Goal: Information Seeking & Learning: Get advice/opinions

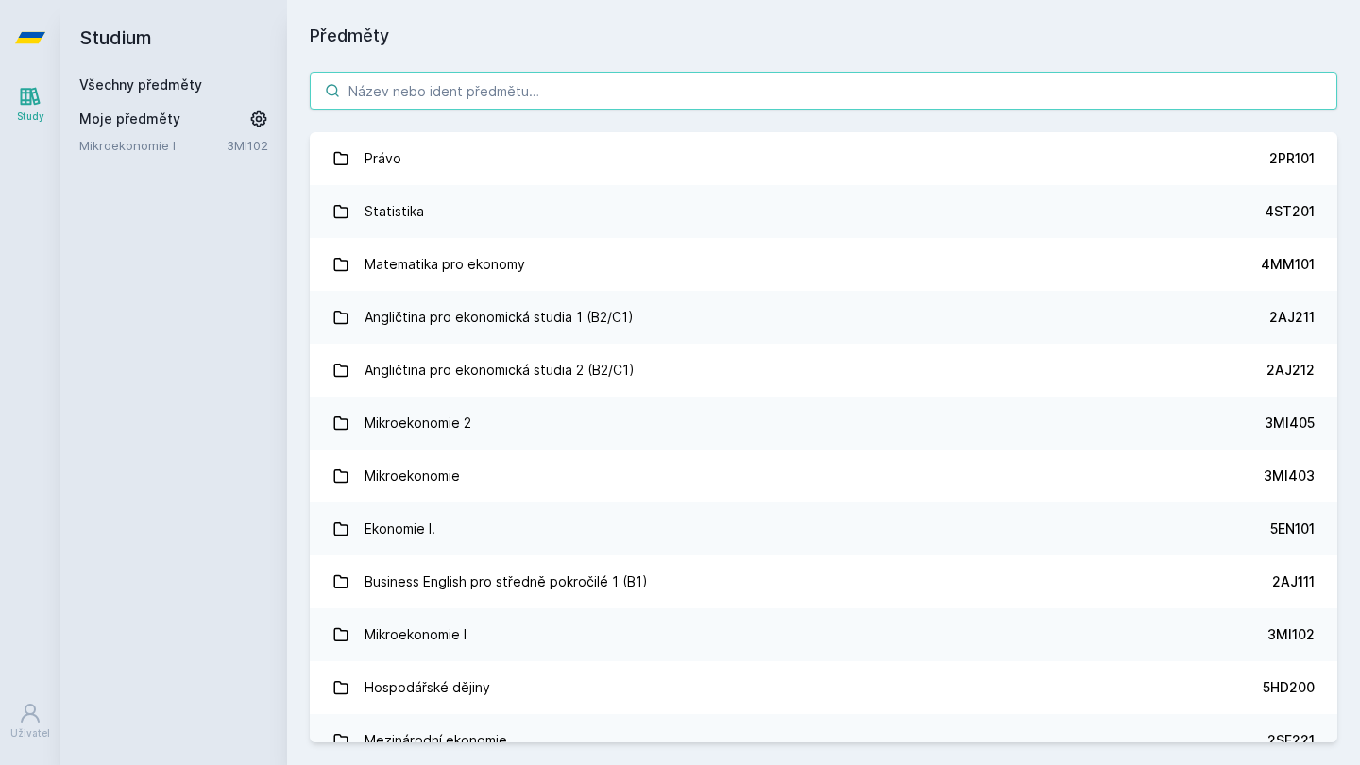
click at [543, 96] on input "search" at bounding box center [824, 91] width 1028 height 38
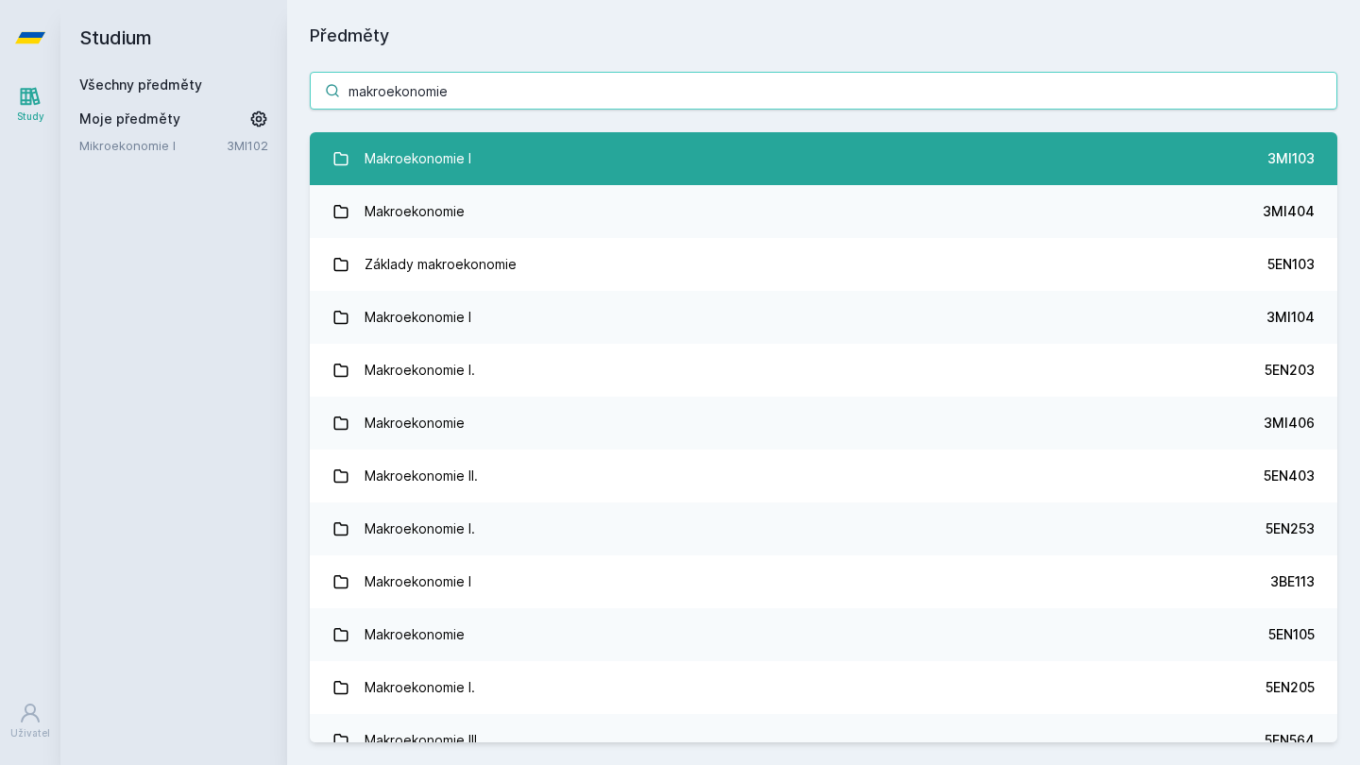
type input "makroekonomie"
click at [607, 159] on link "Makroekonomie I 3MI103" at bounding box center [824, 158] width 1028 height 53
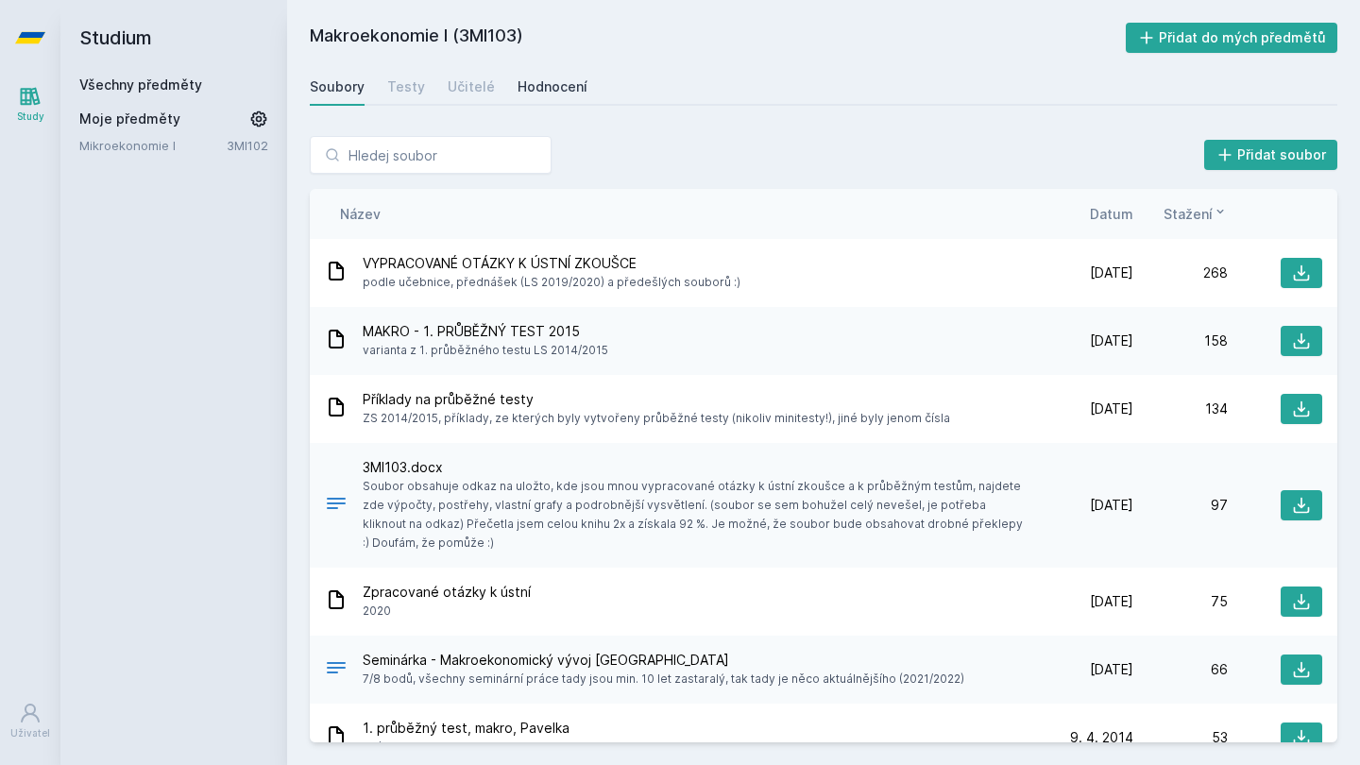
click at [531, 94] on div "Hodnocení" at bounding box center [553, 86] width 70 height 19
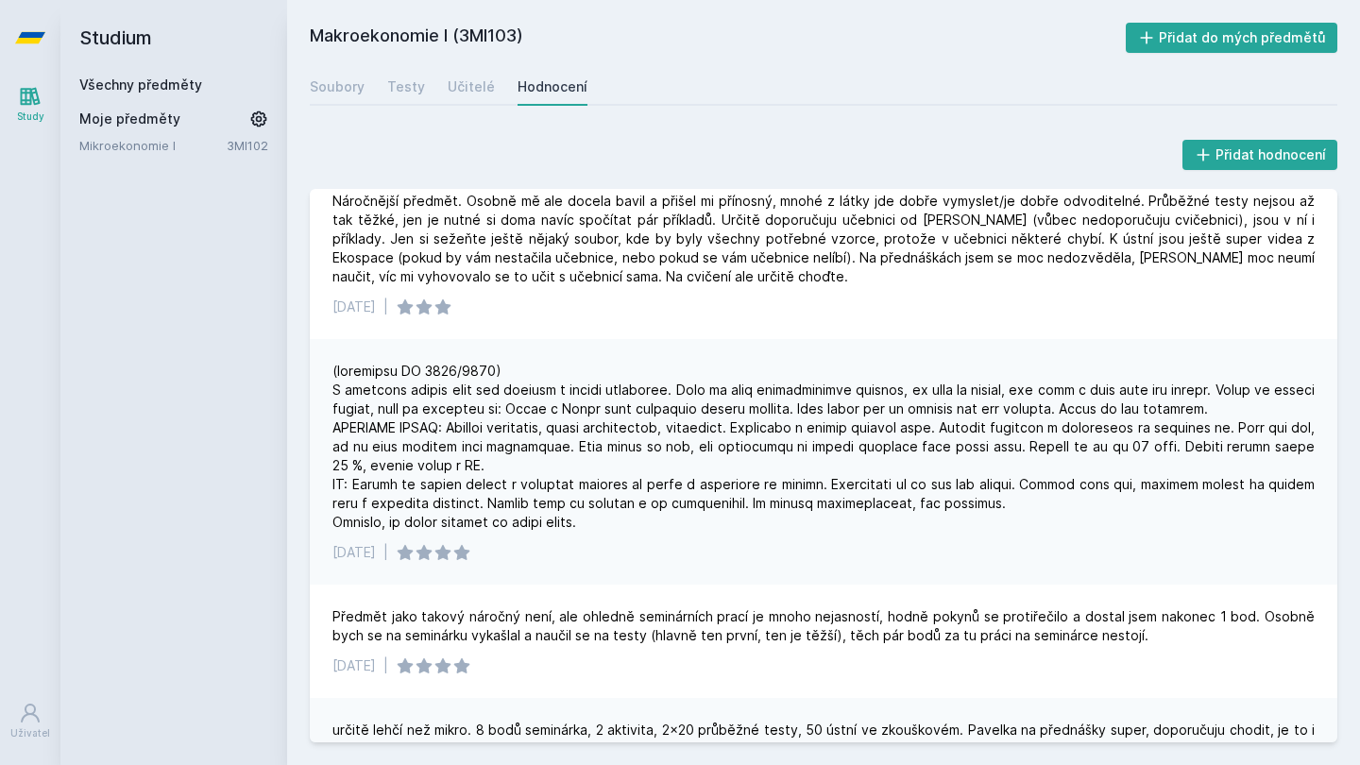
scroll to position [21, 0]
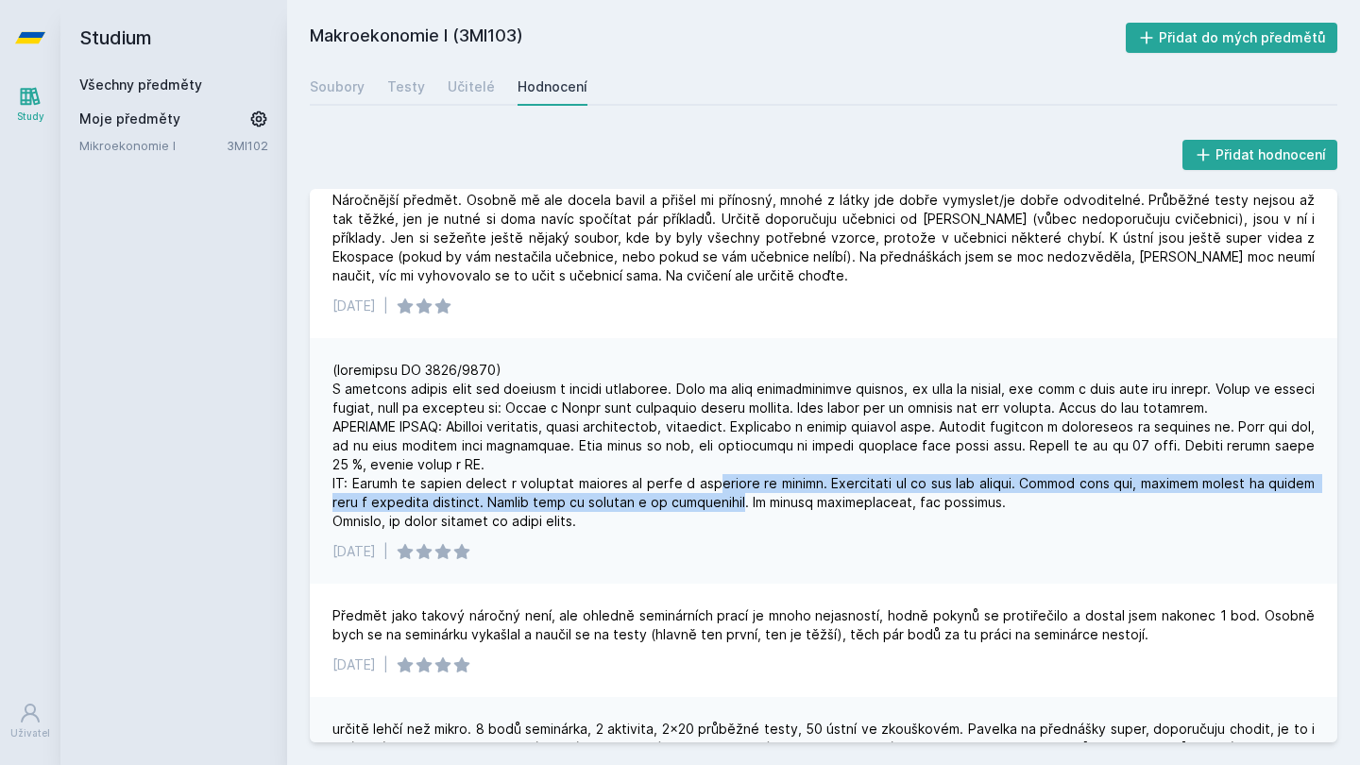
drag, startPoint x: 720, startPoint y: 479, endPoint x: 746, endPoint y: 498, distance: 32.5
click at [745, 498] on div at bounding box center [823, 446] width 982 height 170
click at [746, 498] on div at bounding box center [823, 446] width 982 height 170
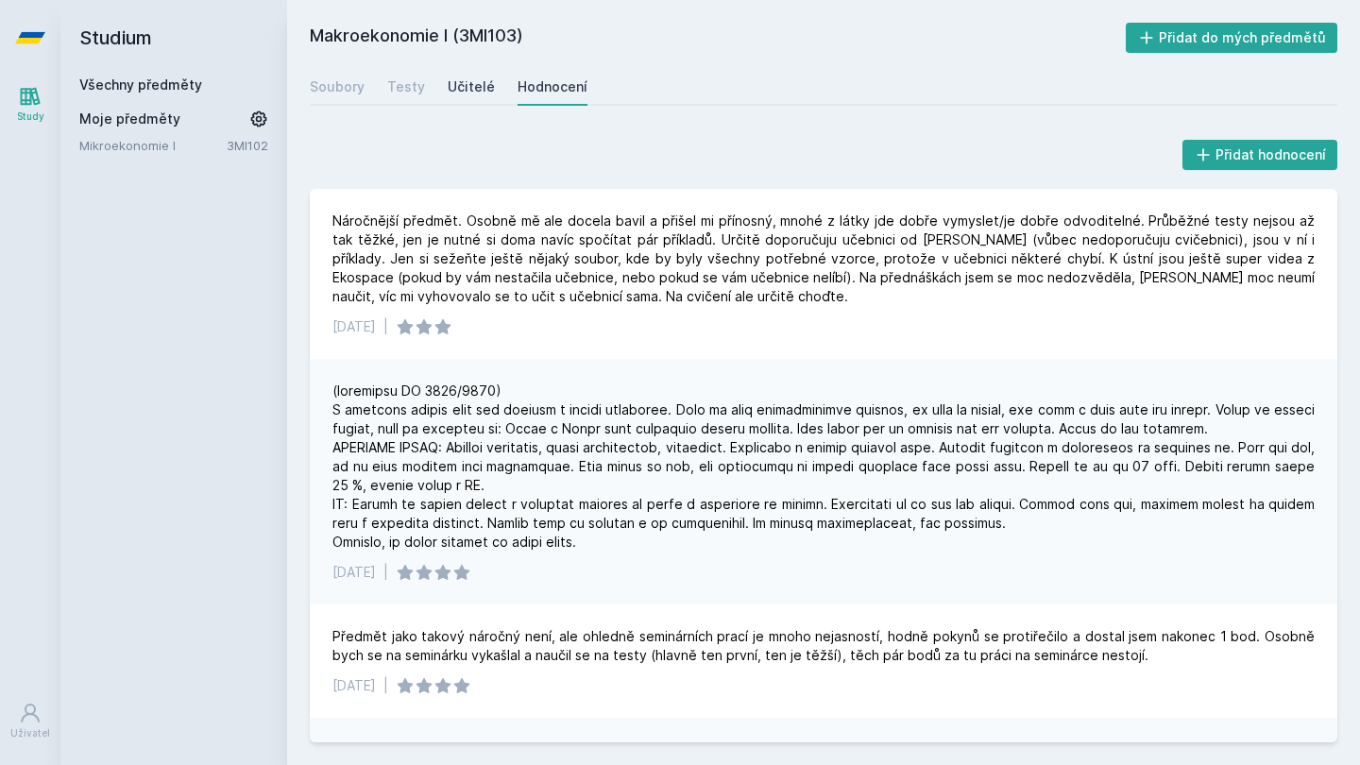
scroll to position [0, 0]
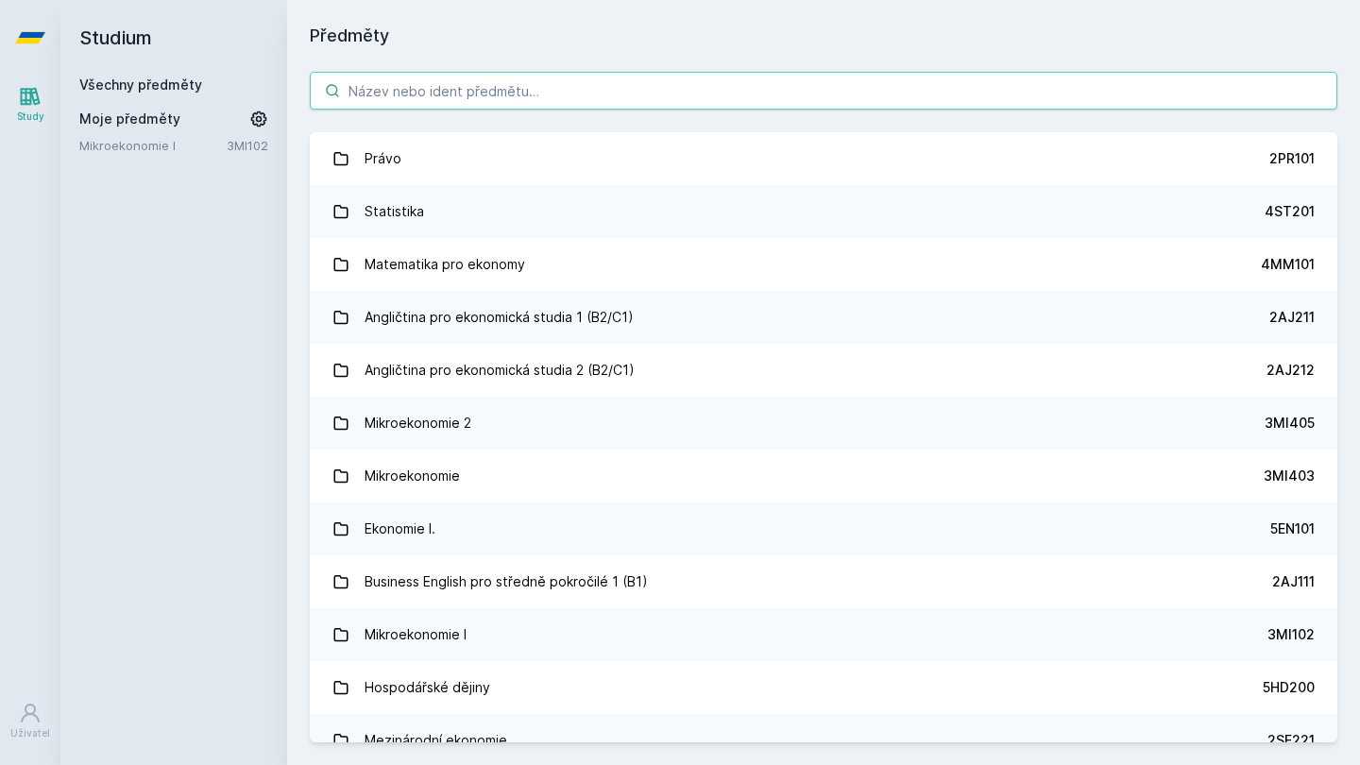
click at [449, 89] on input "search" at bounding box center [824, 91] width 1028 height 38
type input "a"
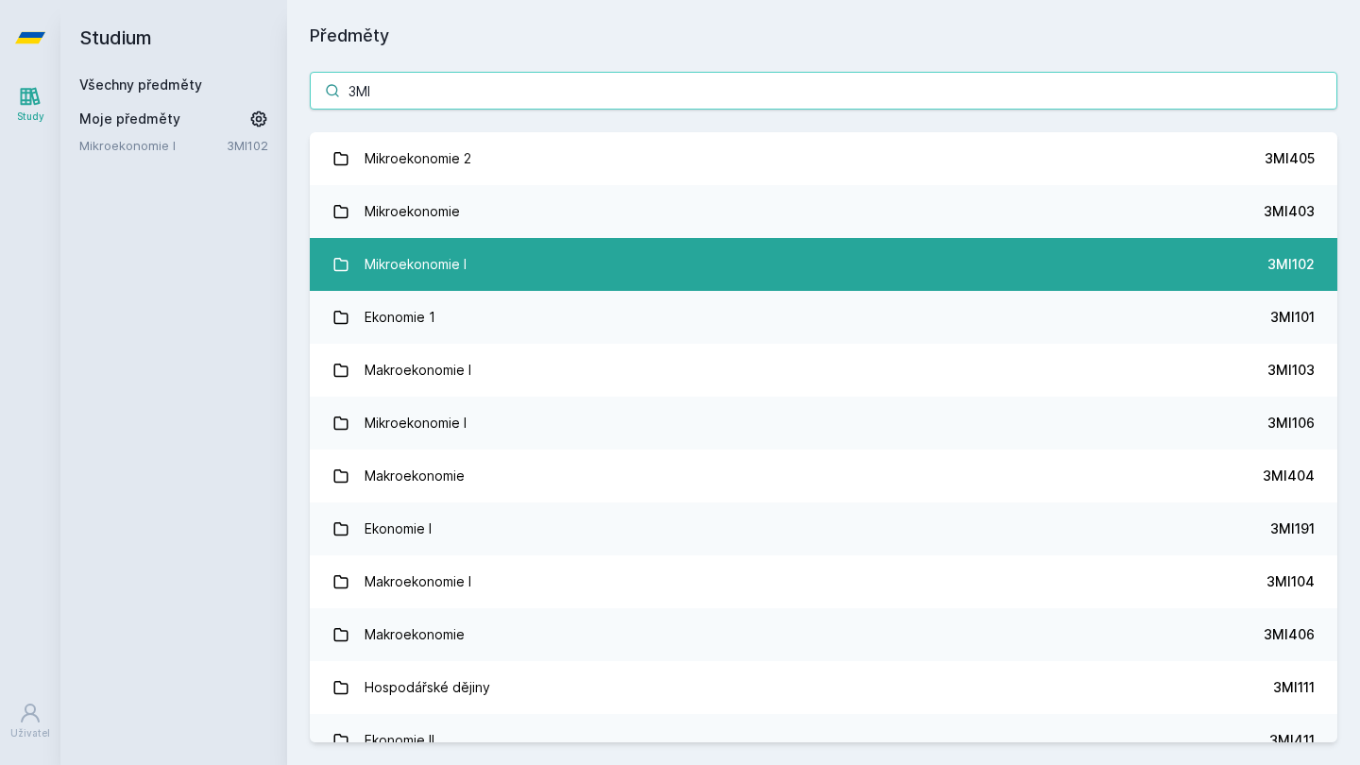
type input "3MI"
click at [628, 259] on link "Mikroekonomie I 3MI102" at bounding box center [824, 264] width 1028 height 53
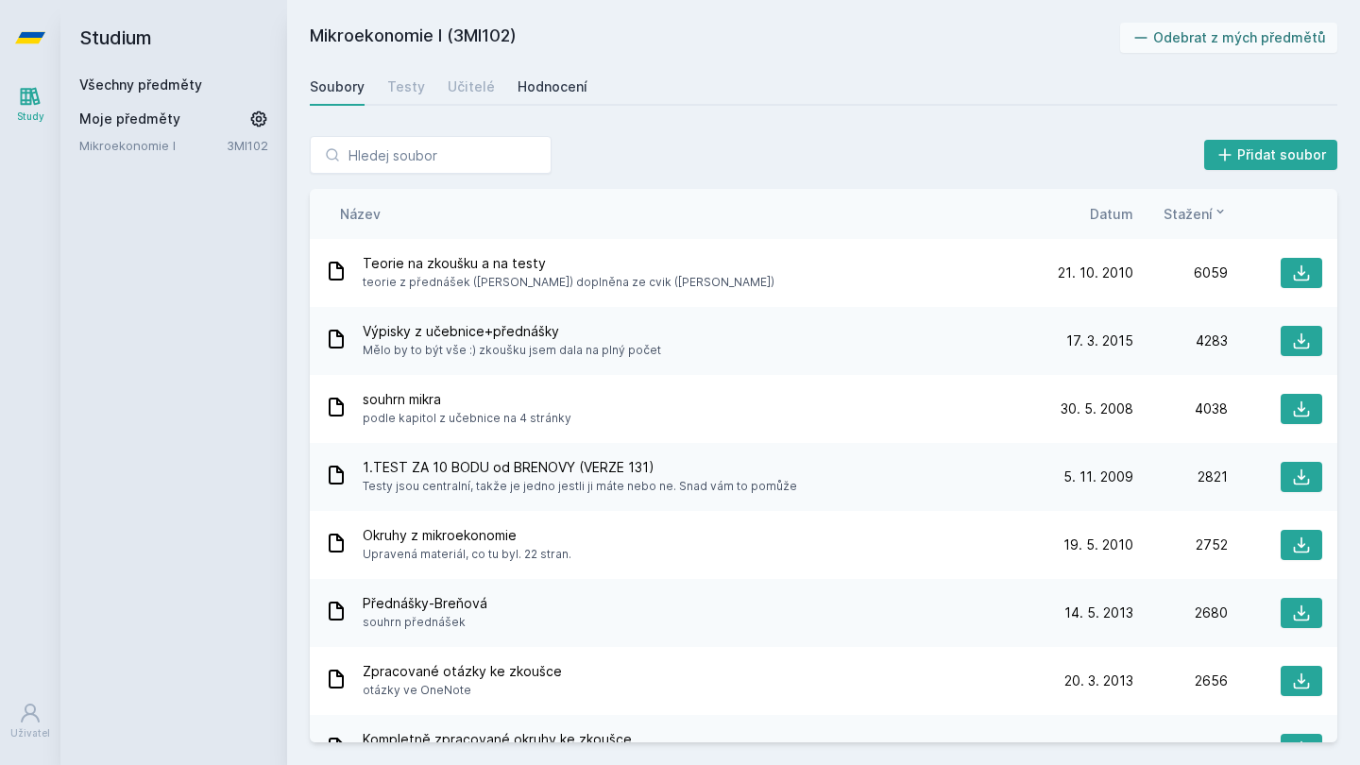
click at [554, 82] on div "Hodnocení" at bounding box center [553, 86] width 70 height 19
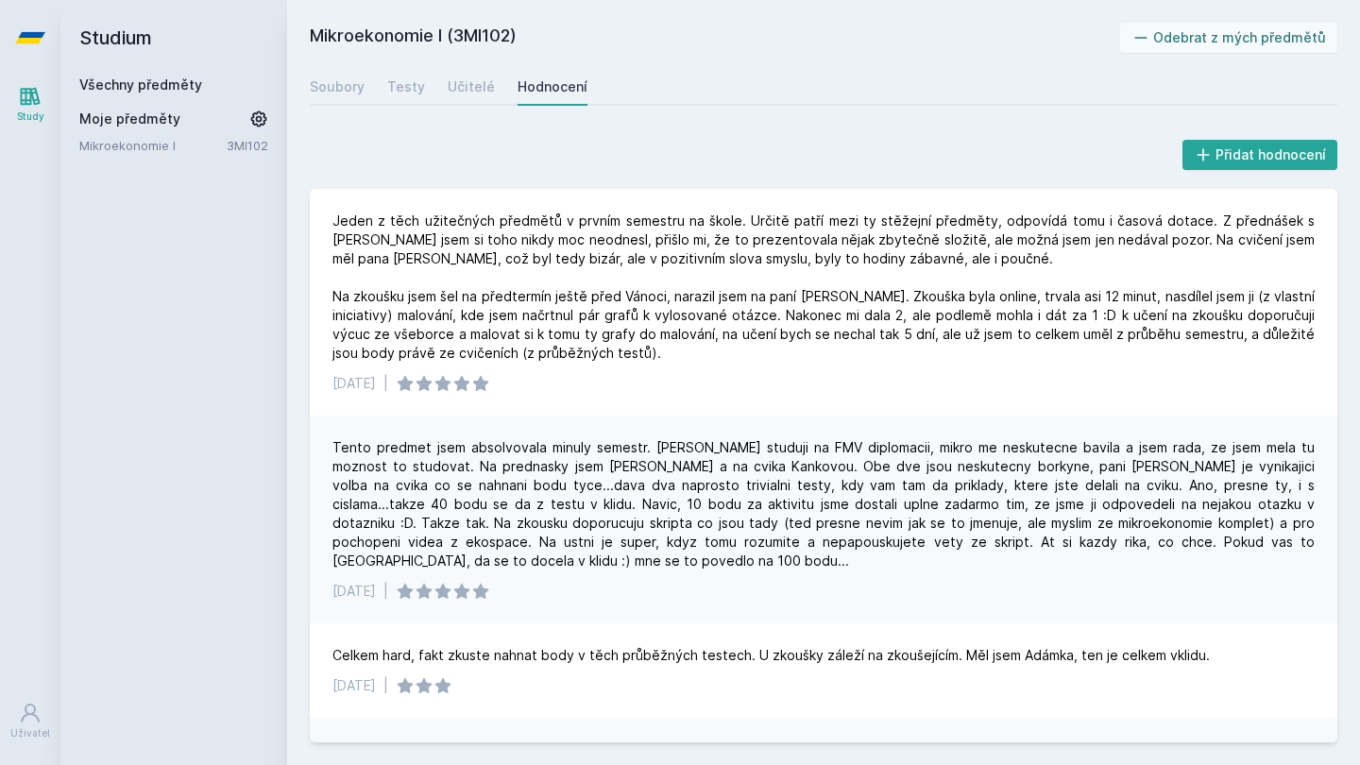
click at [128, 17] on h2 "Studium" at bounding box center [173, 38] width 189 height 76
click at [127, 42] on h2 "Studium" at bounding box center [173, 38] width 189 height 76
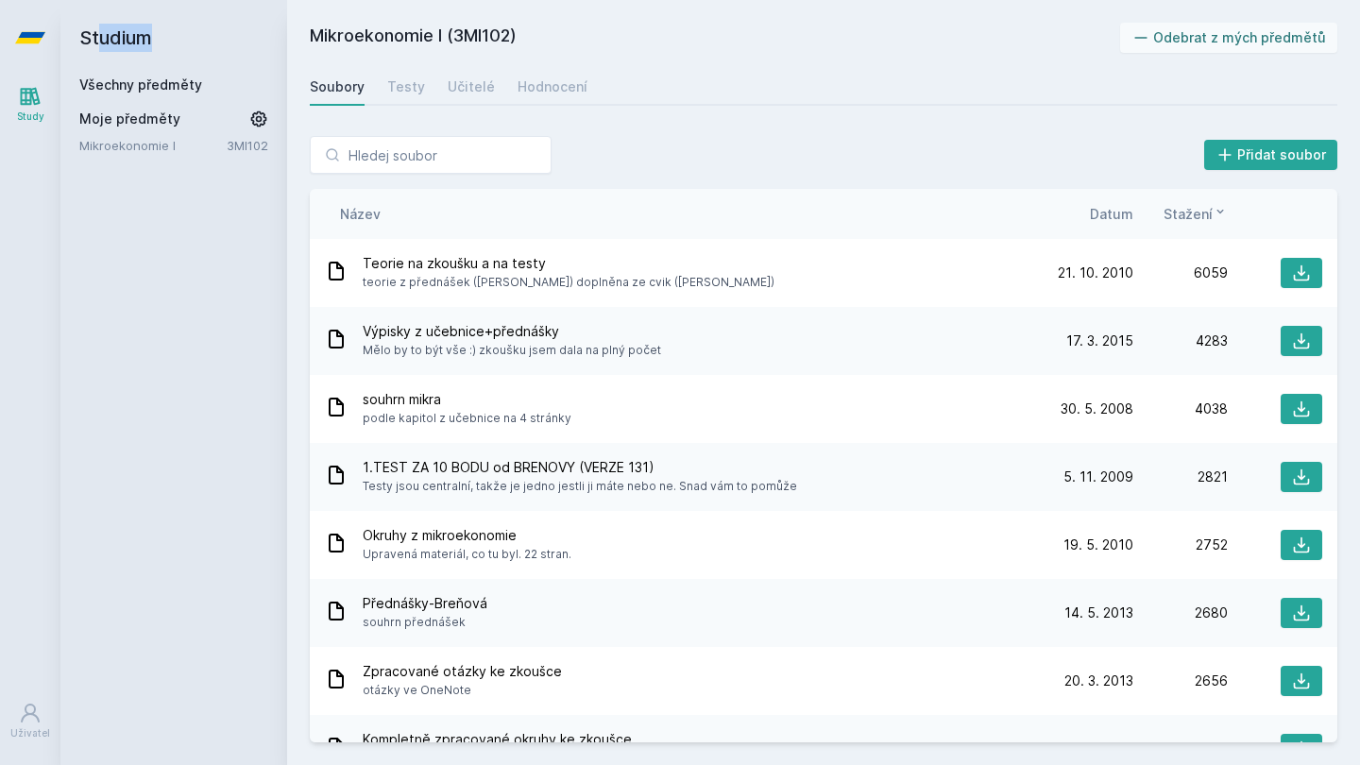
click at [97, 44] on h2 "Studium" at bounding box center [173, 38] width 189 height 76
click at [41, 37] on icon at bounding box center [30, 37] width 30 height 11
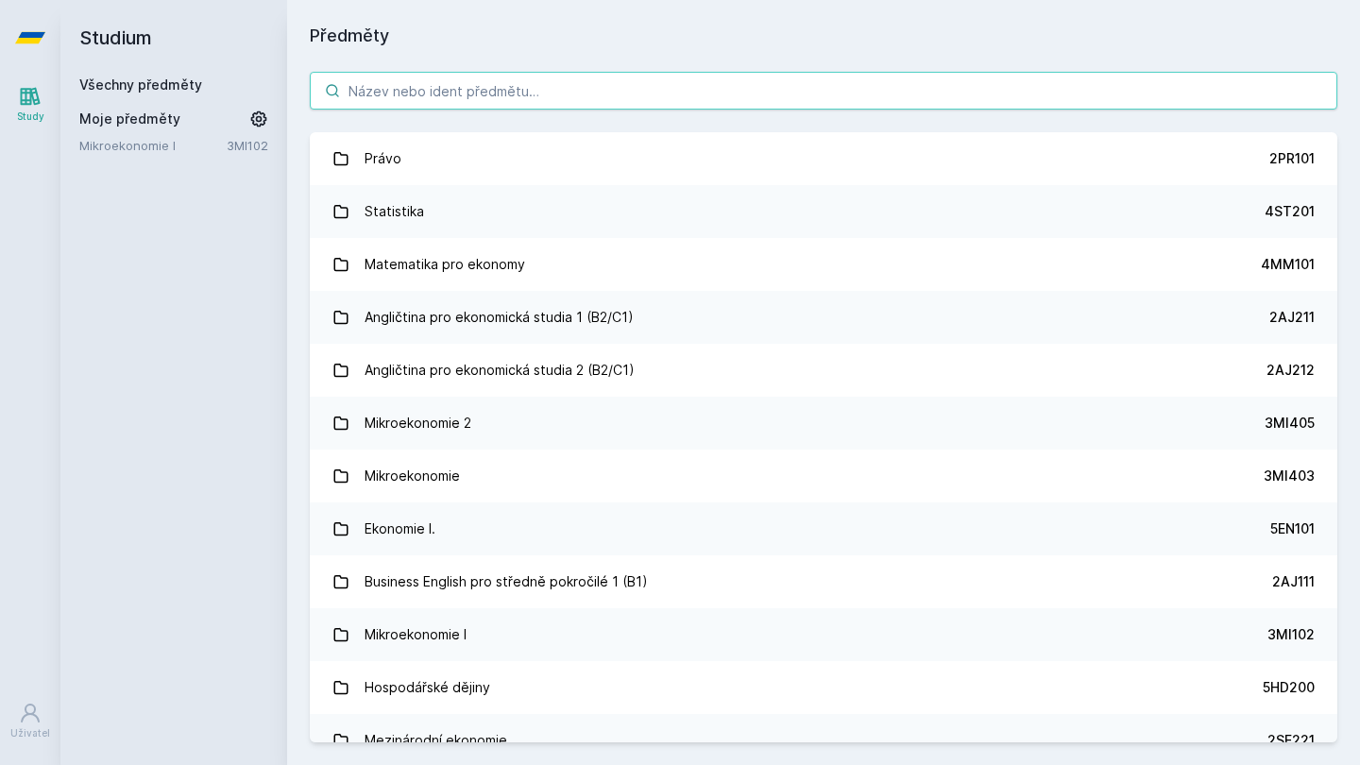
click at [380, 99] on input "search" at bounding box center [824, 91] width 1028 height 38
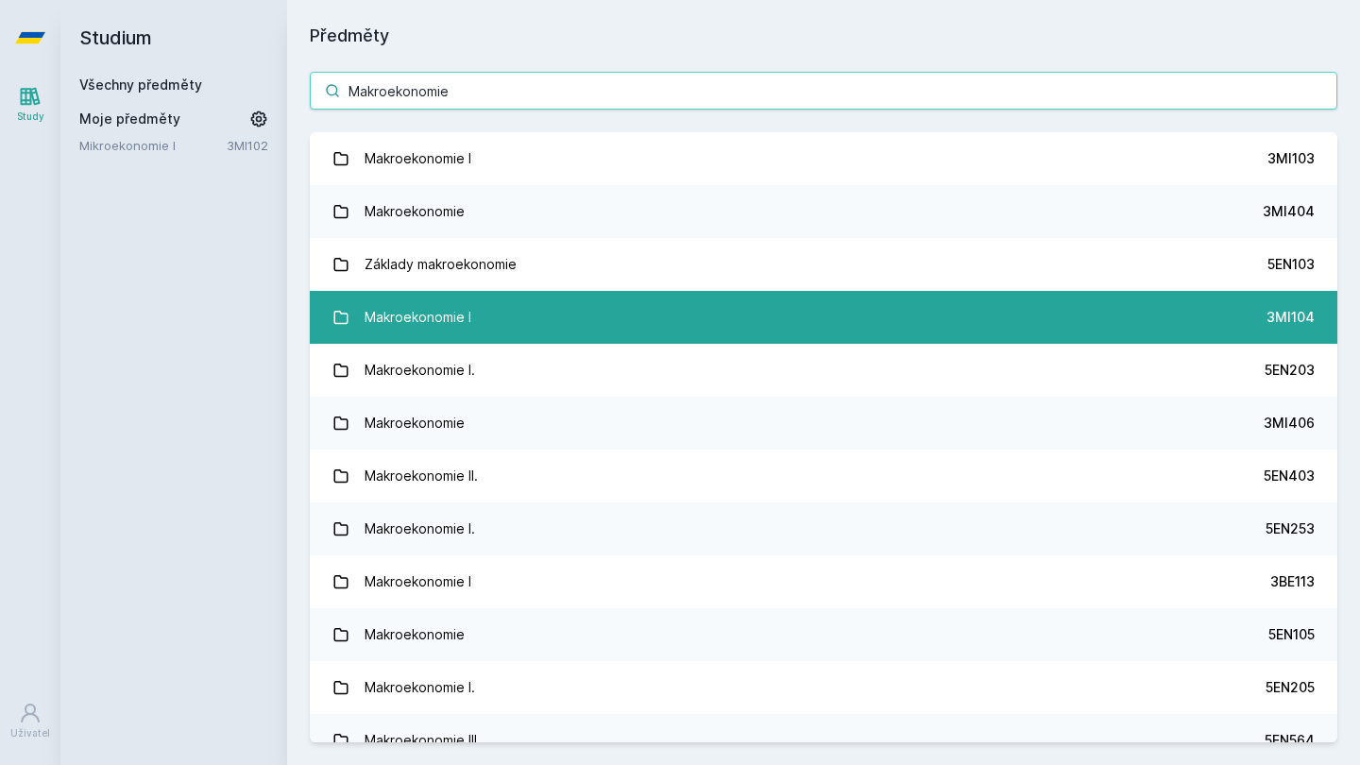
type input "Makroekonomie"
click at [656, 315] on link "Makroekonomie I 3MI104" at bounding box center [824, 317] width 1028 height 53
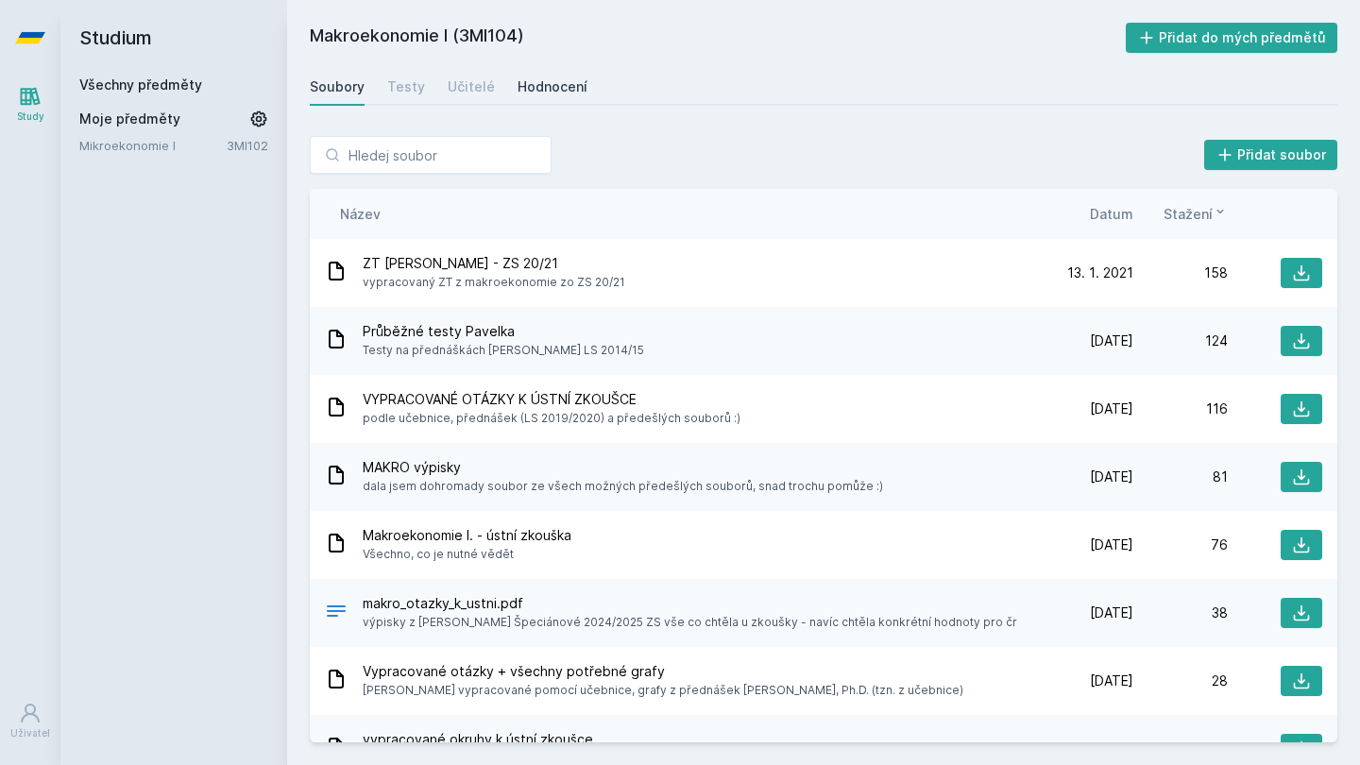
click at [566, 77] on div "Hodnocení" at bounding box center [553, 86] width 70 height 19
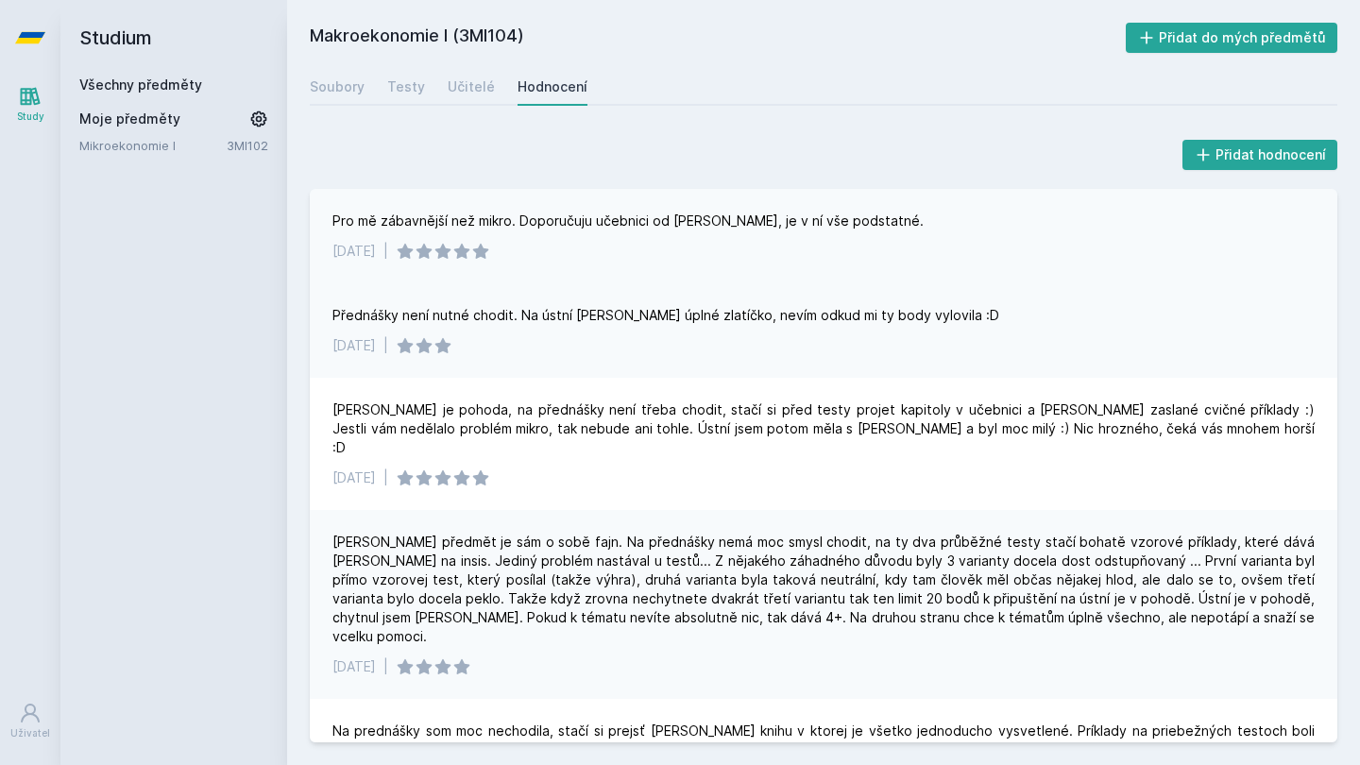
click at [728, 216] on div "Pro mě zábavnější než mikro. Doporučuju učebnici od [PERSON_NAME], je v ní vše …" at bounding box center [627, 221] width 591 height 19
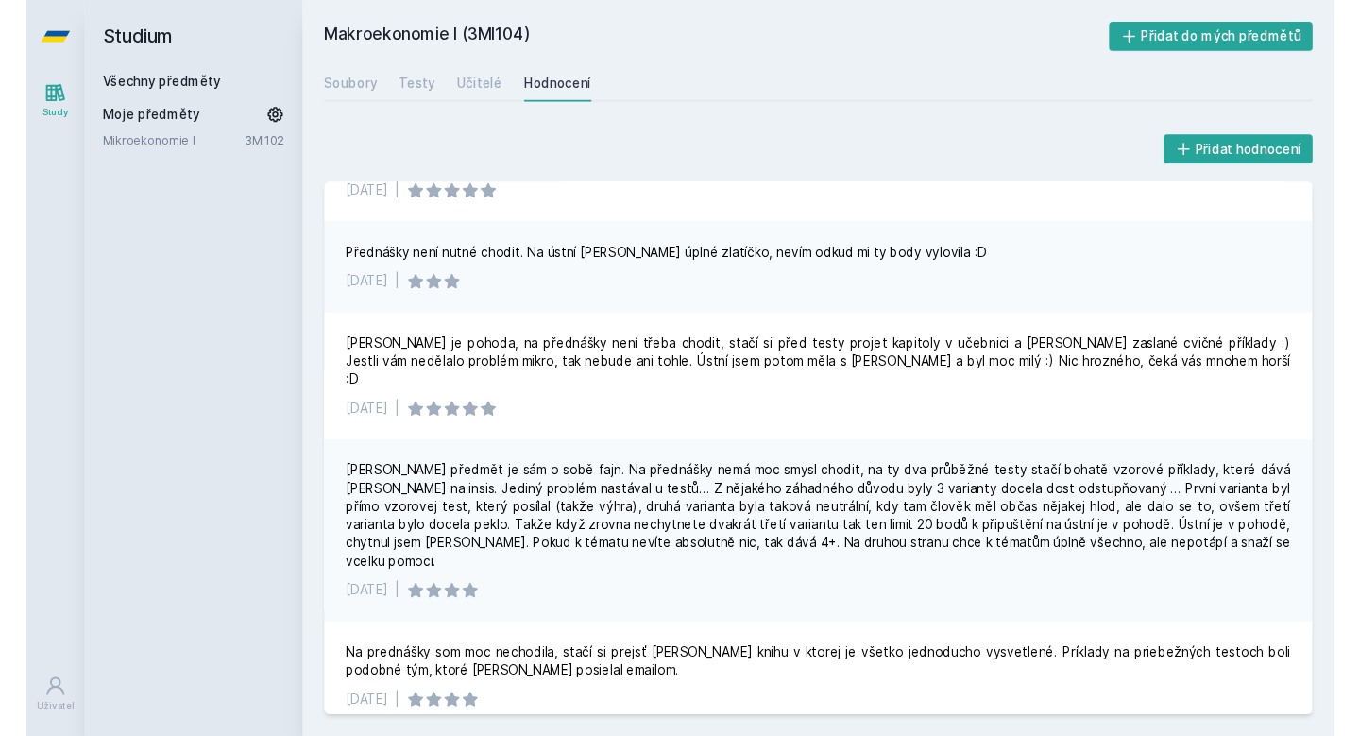
scroll to position [51, 0]
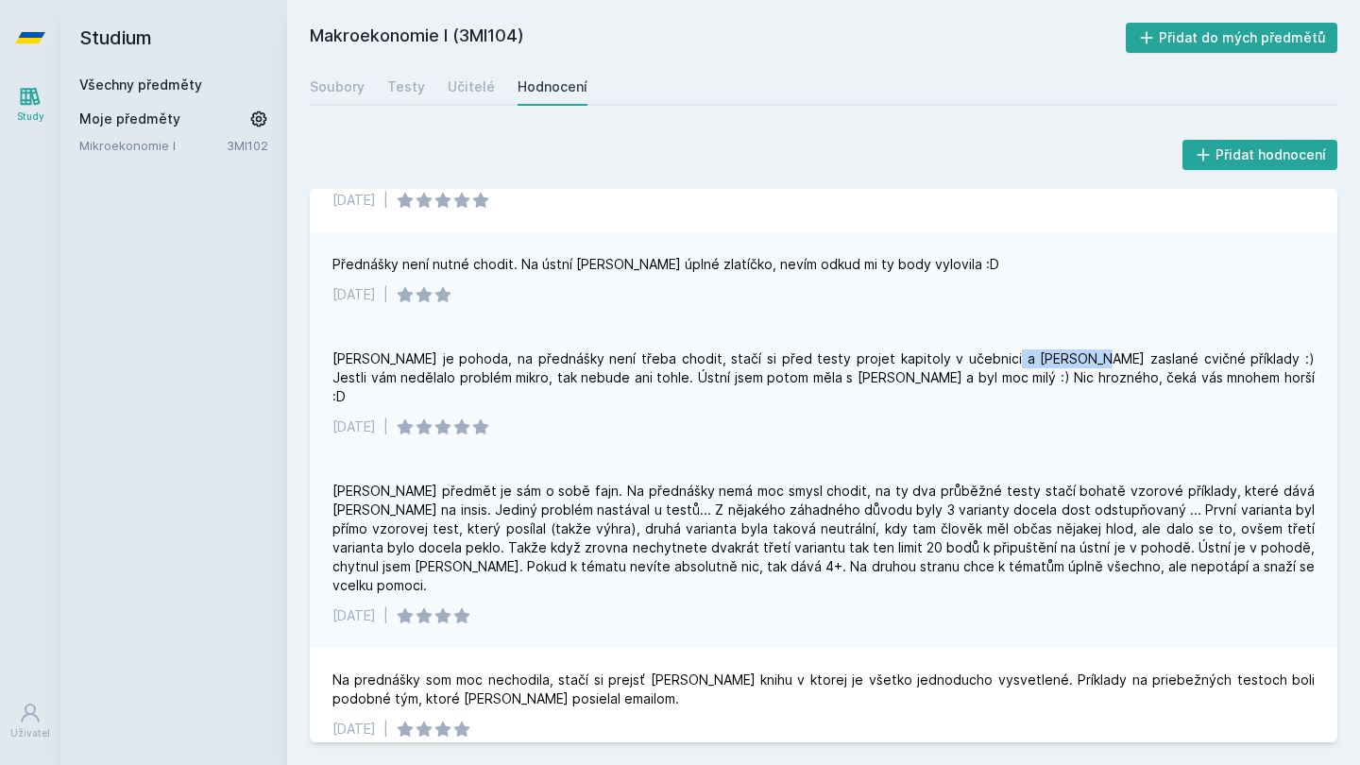
drag, startPoint x: 990, startPoint y: 356, endPoint x: 1083, endPoint y: 358, distance: 93.5
click at [1083, 358] on div "[PERSON_NAME] je pohoda, na přednášky není třeba chodit, stačí si před testy pr…" at bounding box center [823, 377] width 982 height 57
click at [1149, 361] on div "[PERSON_NAME] je pohoda, na přednášky není třeba chodit, stačí si před testy pr…" at bounding box center [823, 377] width 982 height 57
click at [335, 72] on link "Soubory" at bounding box center [337, 87] width 55 height 38
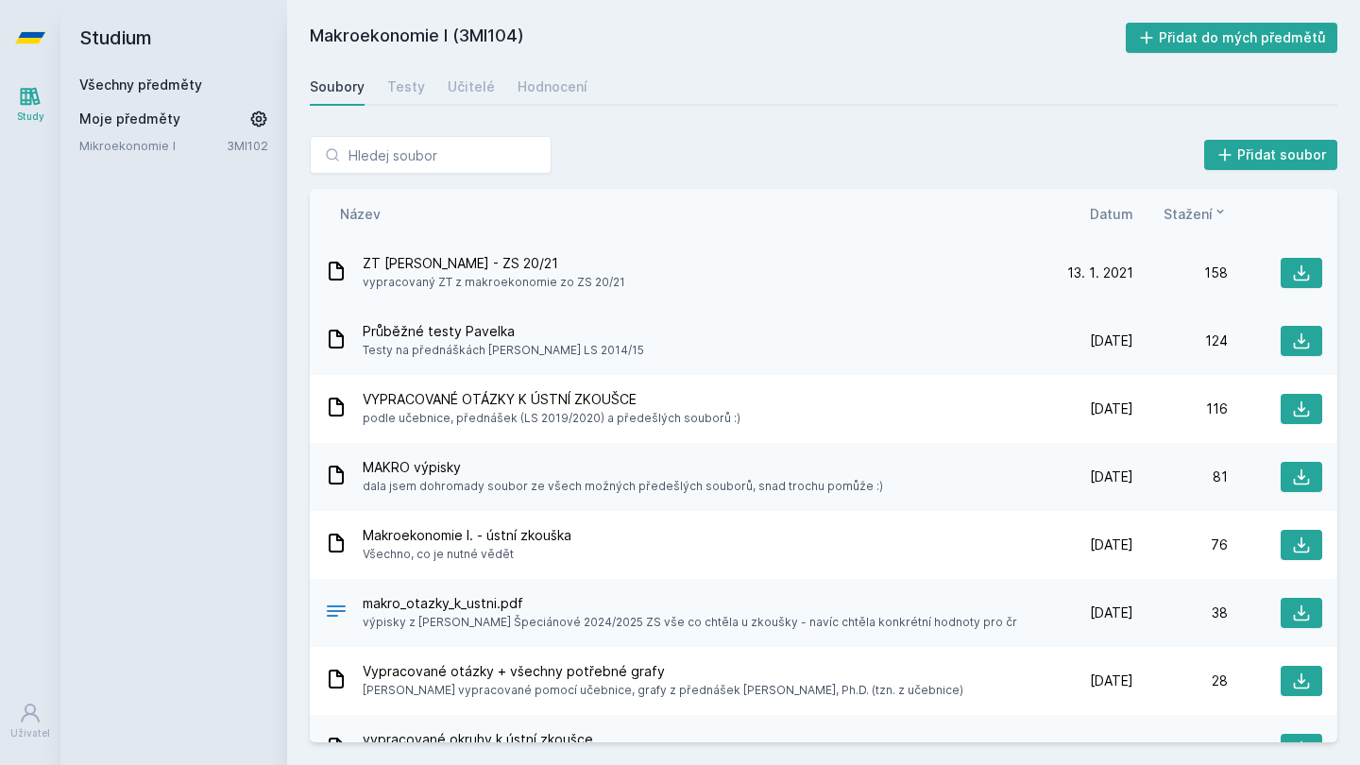
drag, startPoint x: 433, startPoint y: 272, endPoint x: 590, endPoint y: 281, distance: 158.0
click at [590, 281] on div "ZT [PERSON_NAME] - ZS 20/21 vypracovaný ZT z makroekonomie zo ZS 20/21" at bounding box center [494, 273] width 263 height 38
click at [590, 281] on span "vypracovaný ZT z makroekonomie zo ZS 20/21" at bounding box center [494, 282] width 263 height 19
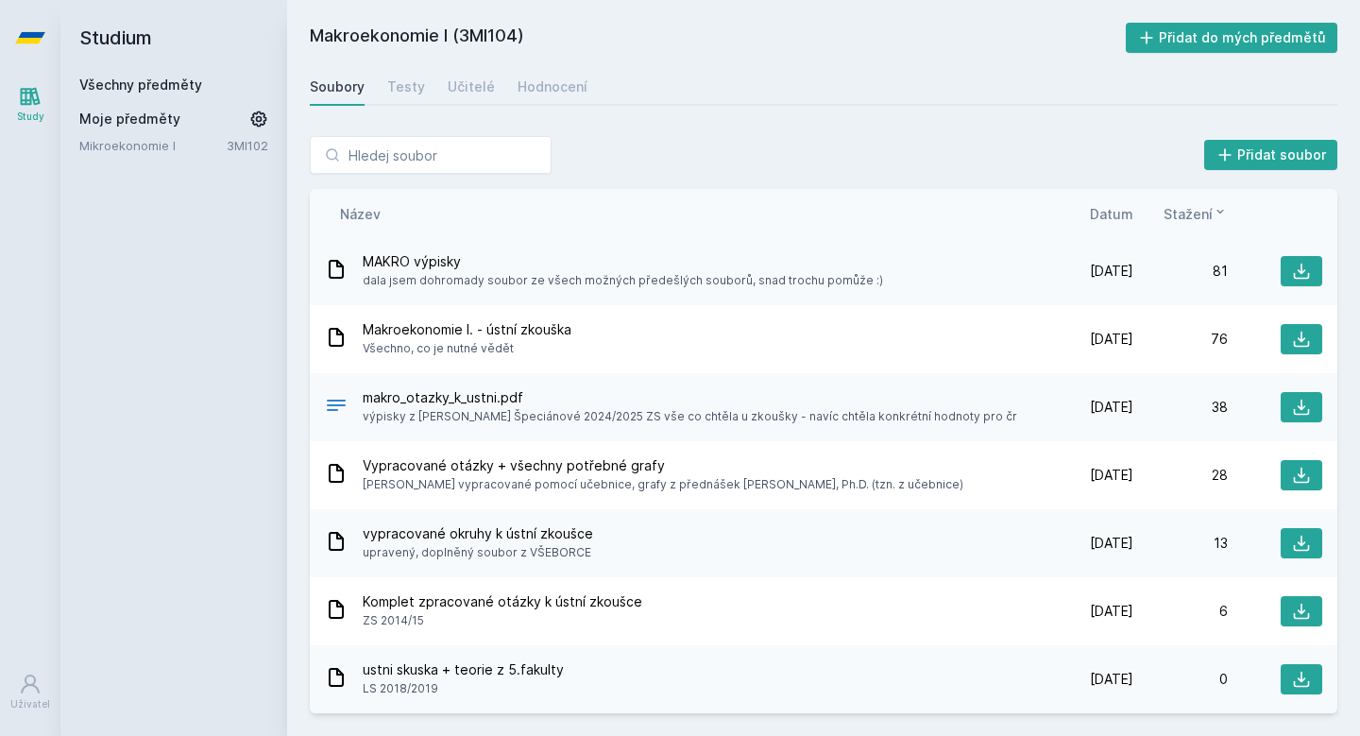
click at [148, 24] on h2 "Studium" at bounding box center [173, 38] width 189 height 76
click at [135, 30] on h2 "Studium" at bounding box center [173, 38] width 189 height 76
click at [474, 151] on input "search" at bounding box center [431, 155] width 242 height 38
click at [36, 42] on icon at bounding box center [30, 37] width 30 height 11
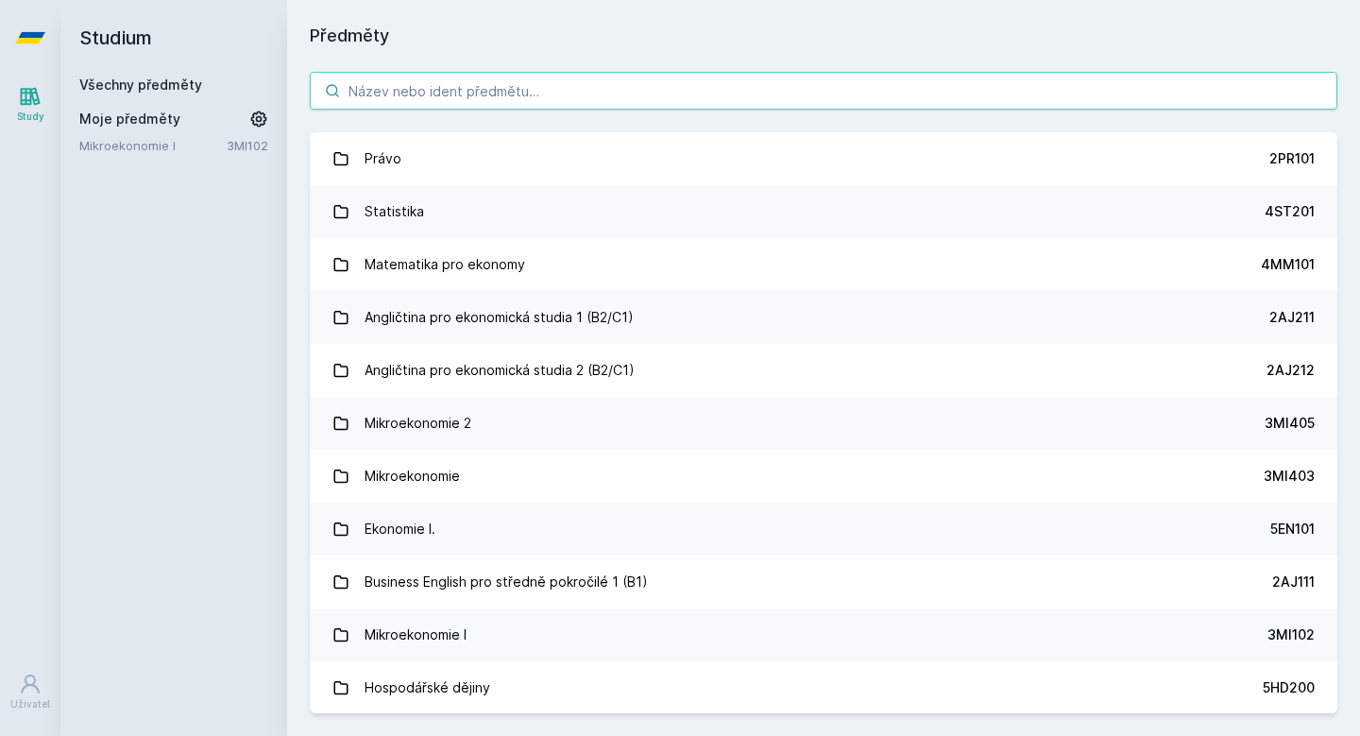
click at [446, 78] on input "search" at bounding box center [824, 91] width 1028 height 38
type input "1FU201"
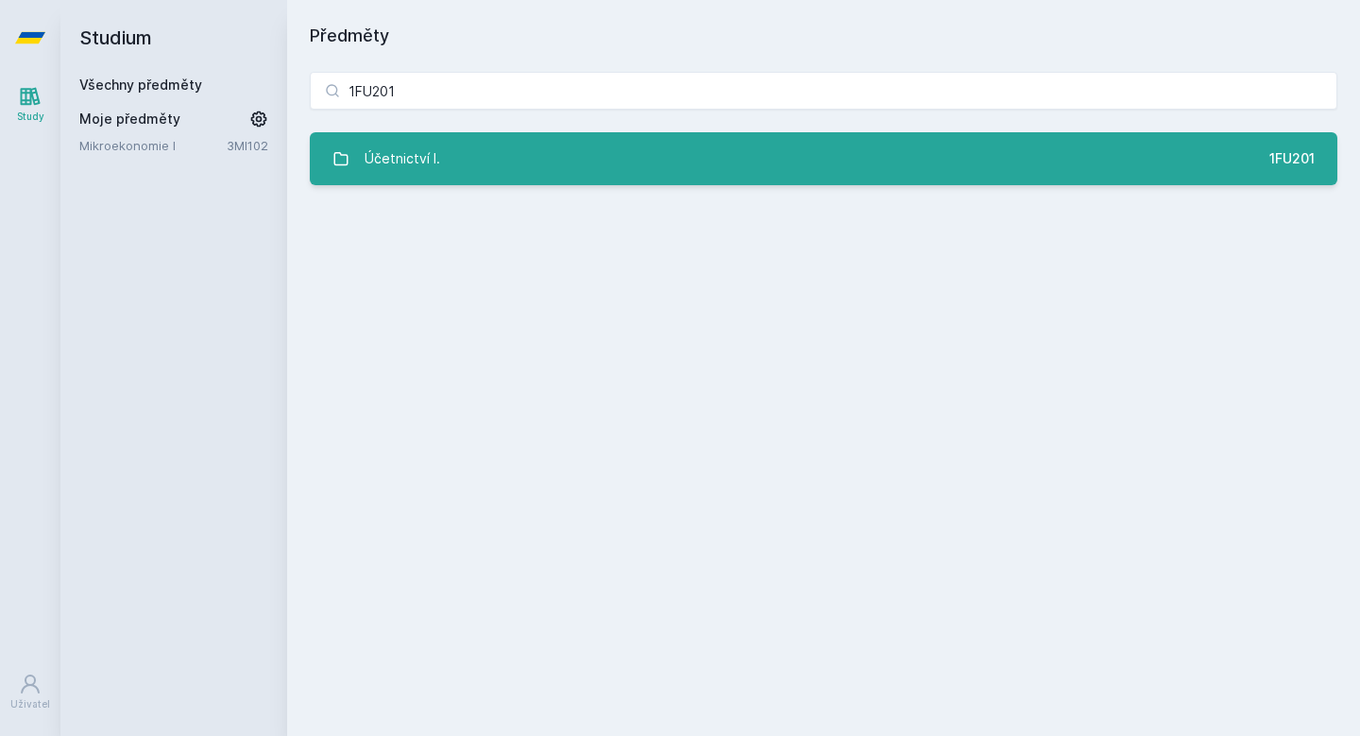
click at [500, 151] on link "Účetnictví I. 1FU201" at bounding box center [824, 158] width 1028 height 53
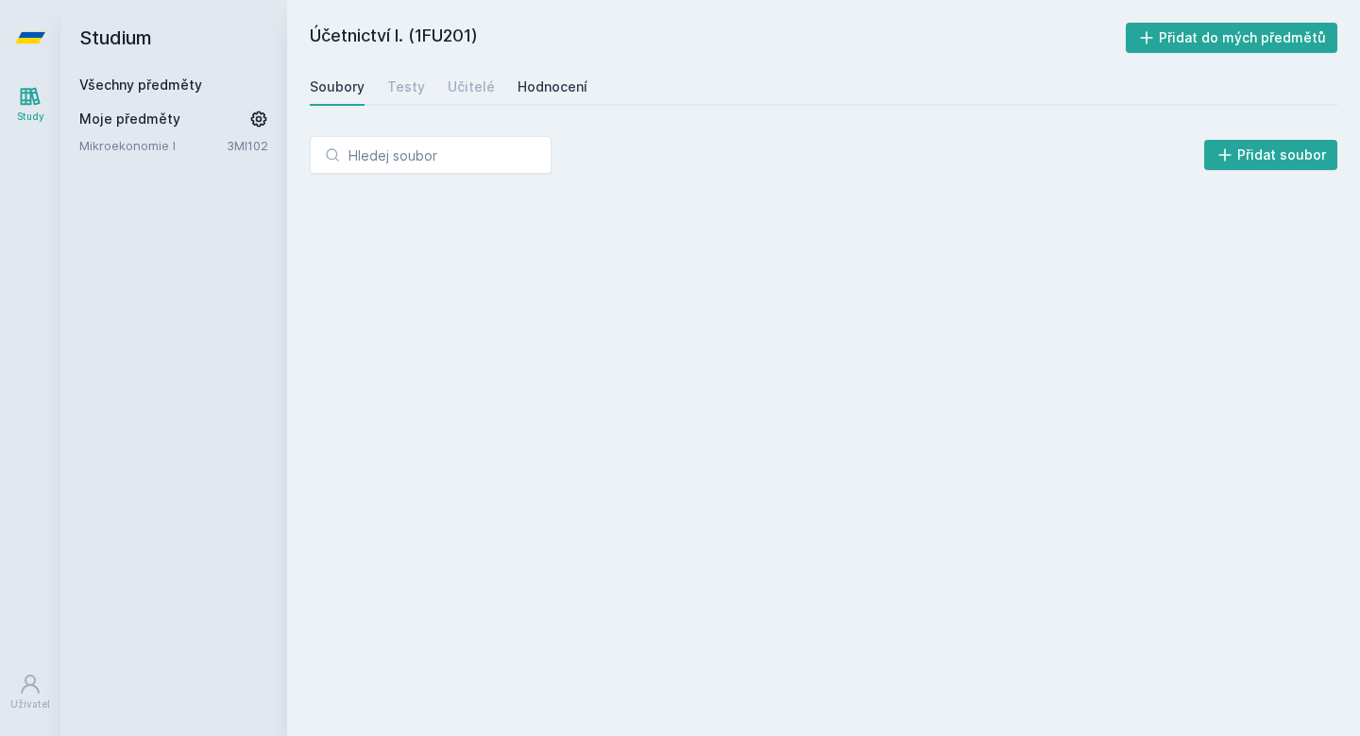
click at [537, 81] on div "Hodnocení" at bounding box center [553, 86] width 70 height 19
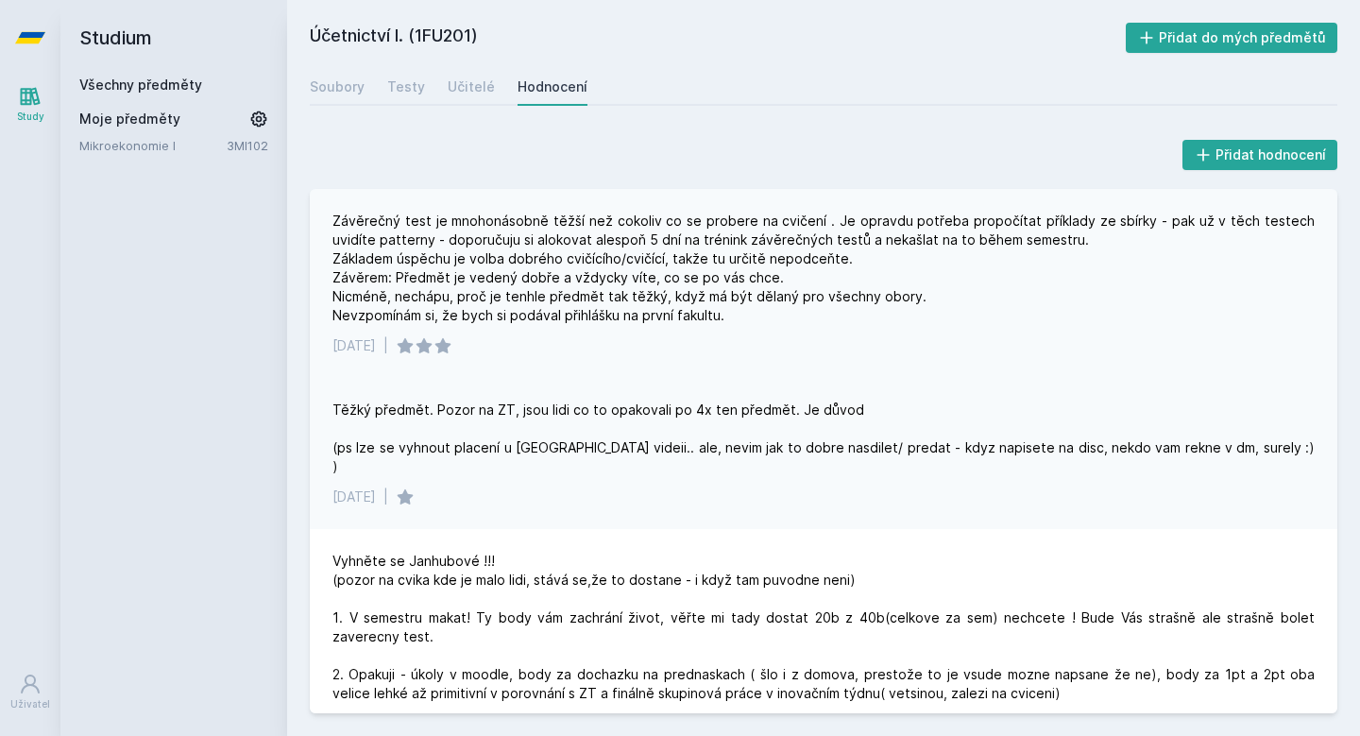
click at [736, 294] on div "Závěrečný test je mnohonásobně těžší než cokoliv co se probere na cvičení . Je …" at bounding box center [823, 268] width 982 height 113
